Goal: Navigation & Orientation: Find specific page/section

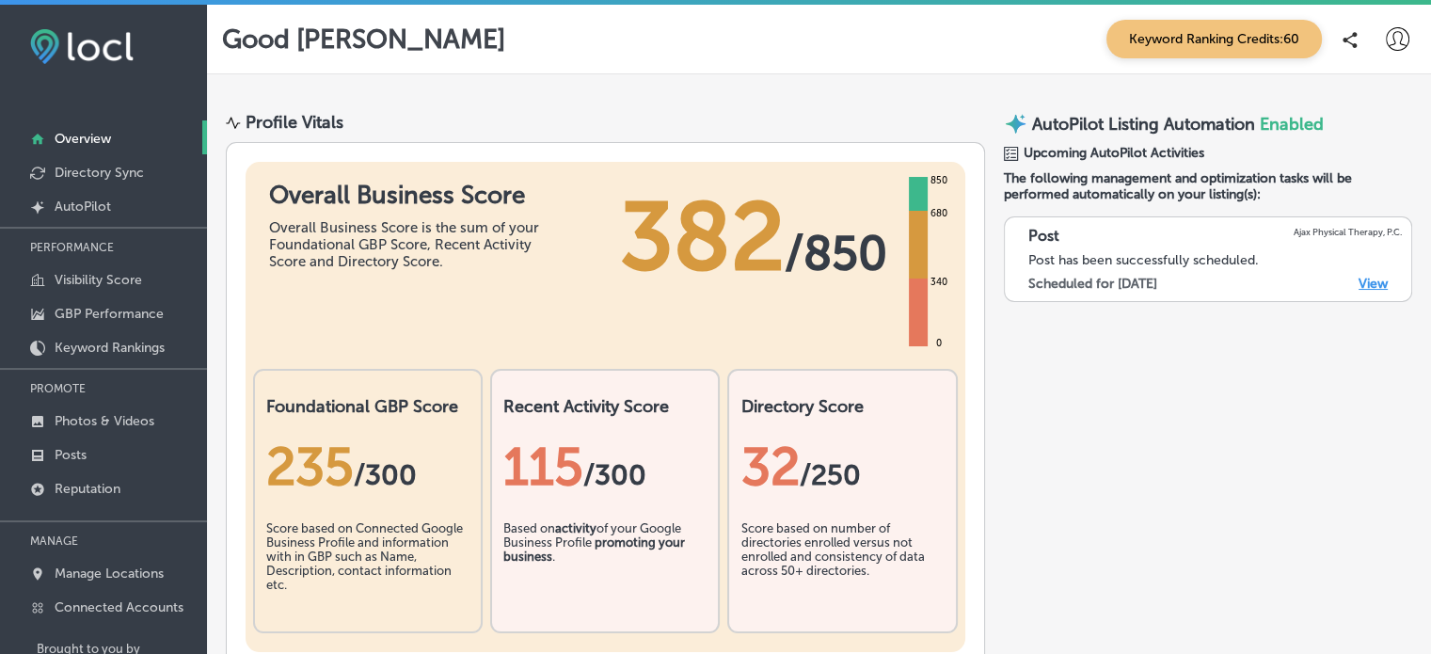
click at [1361, 276] on link "View" at bounding box center [1372, 284] width 29 height 16
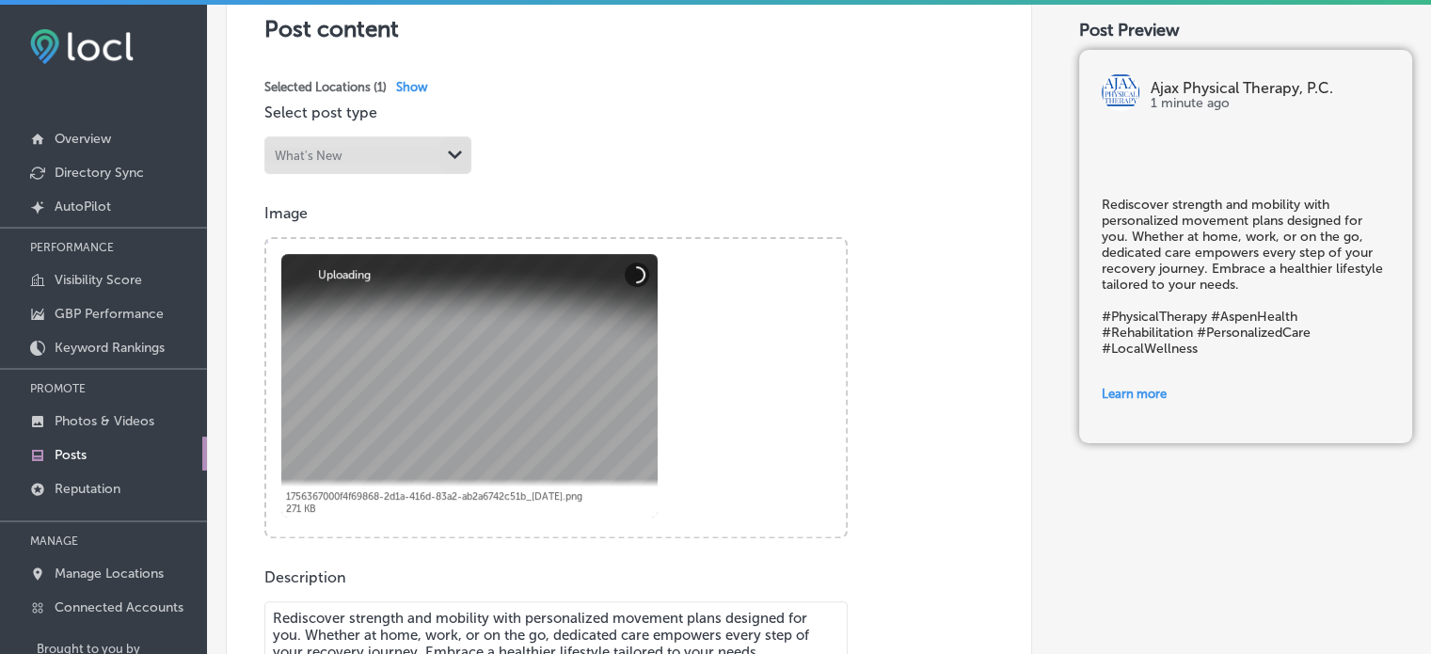
scroll to position [430, 0]
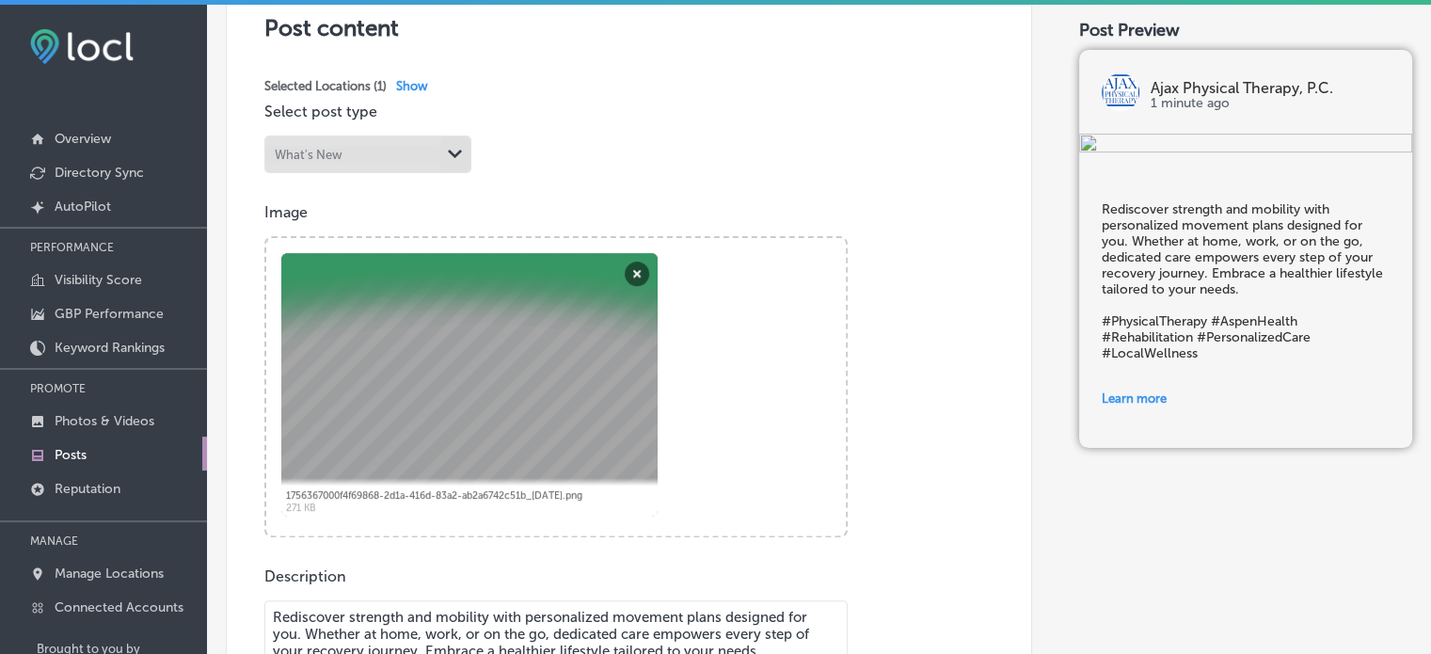
click at [96, 27] on div "iconmonstr-menu-thin copy Created with Sketch. Overview Directory Sync Created …" at bounding box center [103, 395] width 207 height 780
click at [73, 135] on p "Overview" at bounding box center [83, 139] width 56 height 16
